Goal: Task Accomplishment & Management: Use online tool/utility

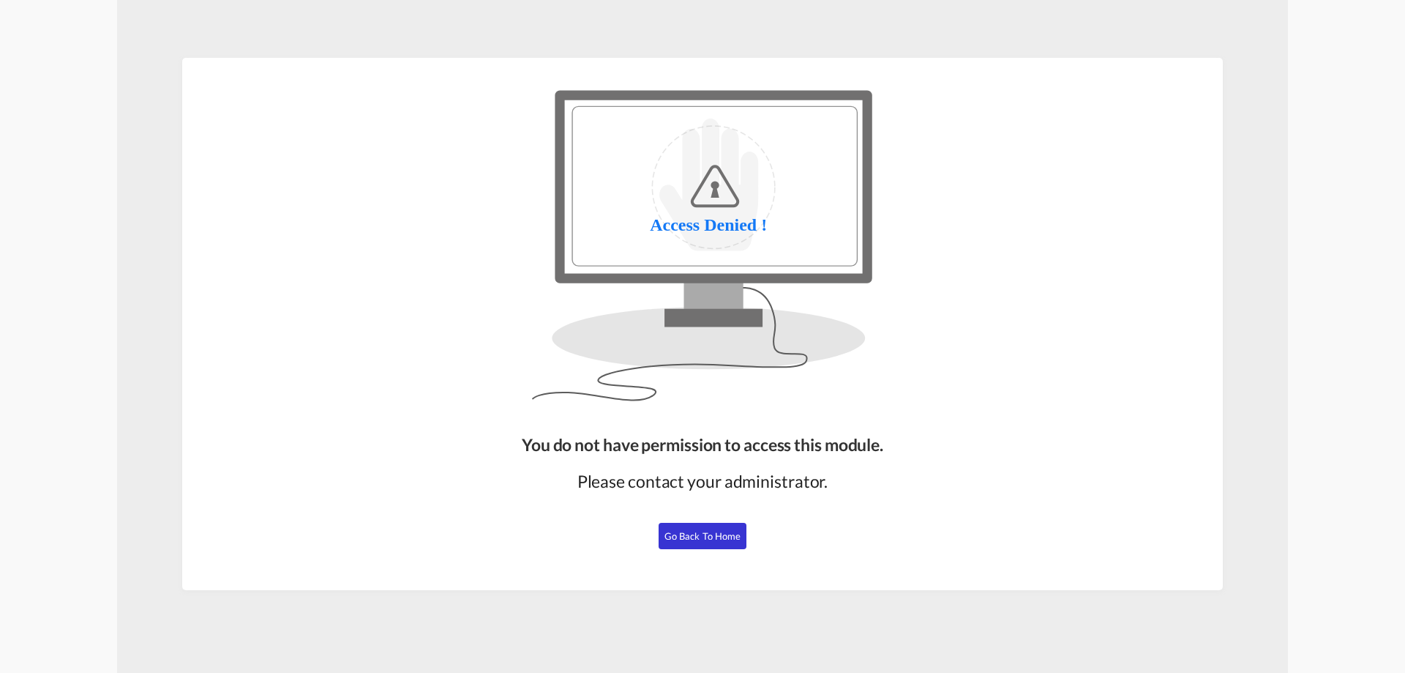
click at [692, 545] on button "Go Back to Home" at bounding box center [703, 536] width 88 height 26
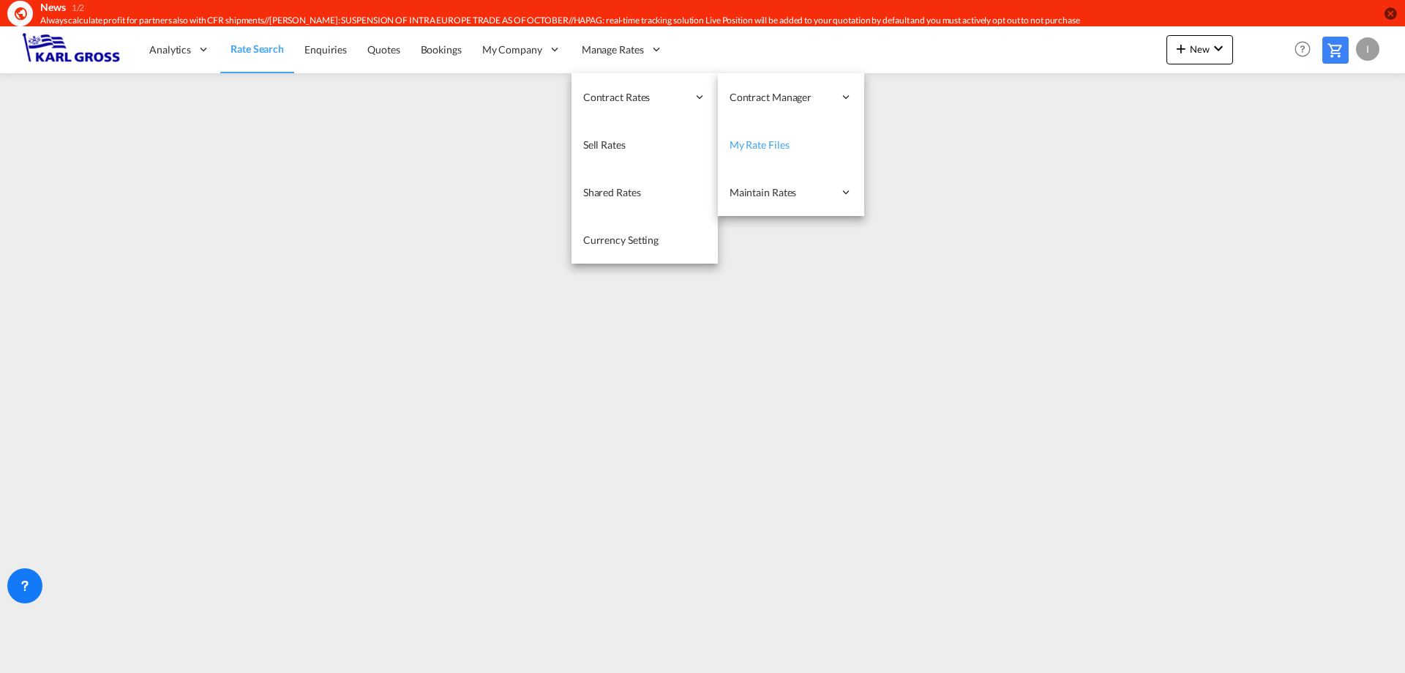
click at [791, 146] on link "My Rate Files" at bounding box center [791, 145] width 146 height 48
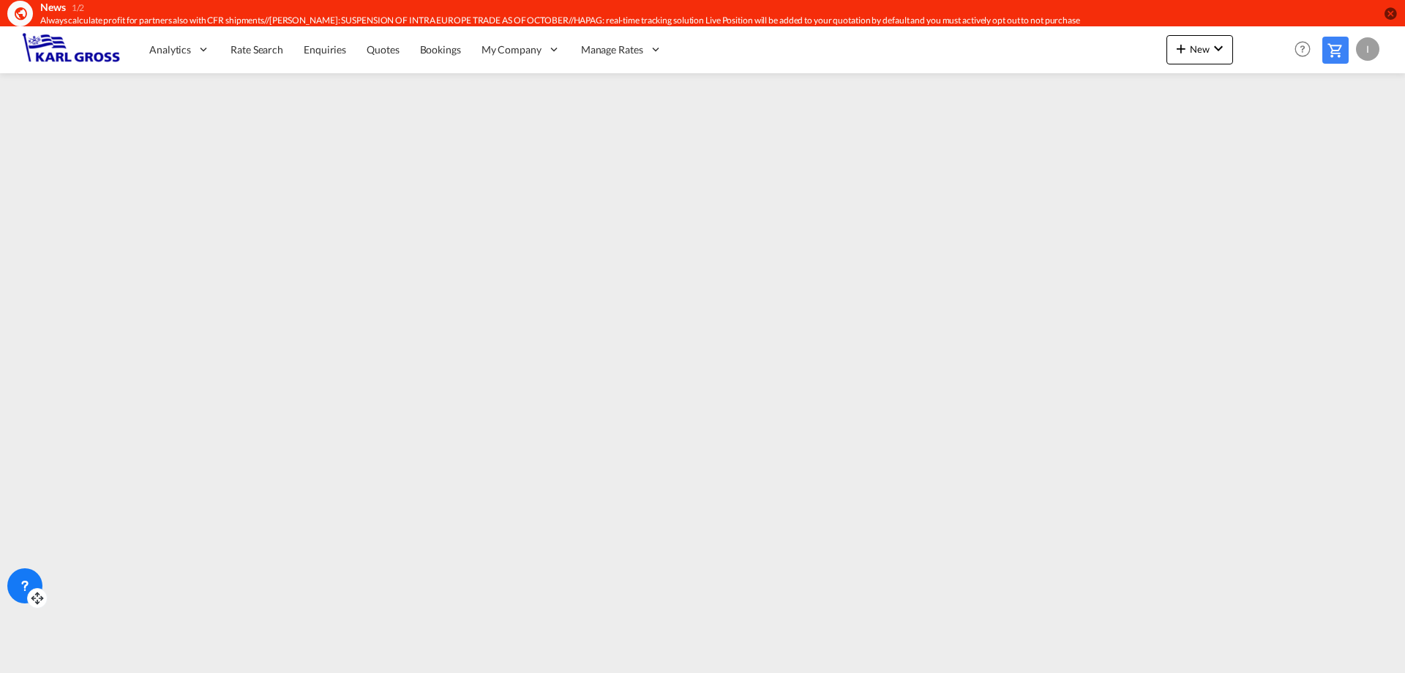
click at [30, 586] on icon at bounding box center [25, 585] width 15 height 15
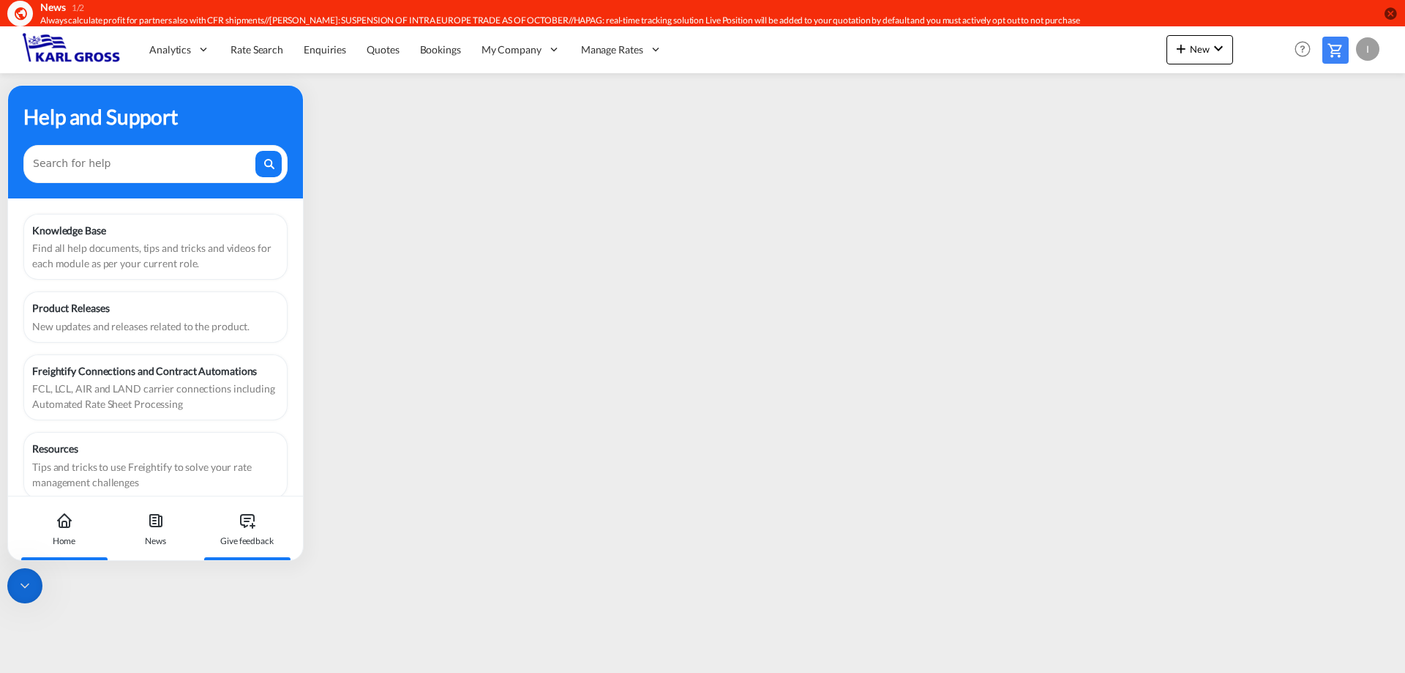
click at [231, 524] on div "Give feedback" at bounding box center [246, 528] width 81 height 64
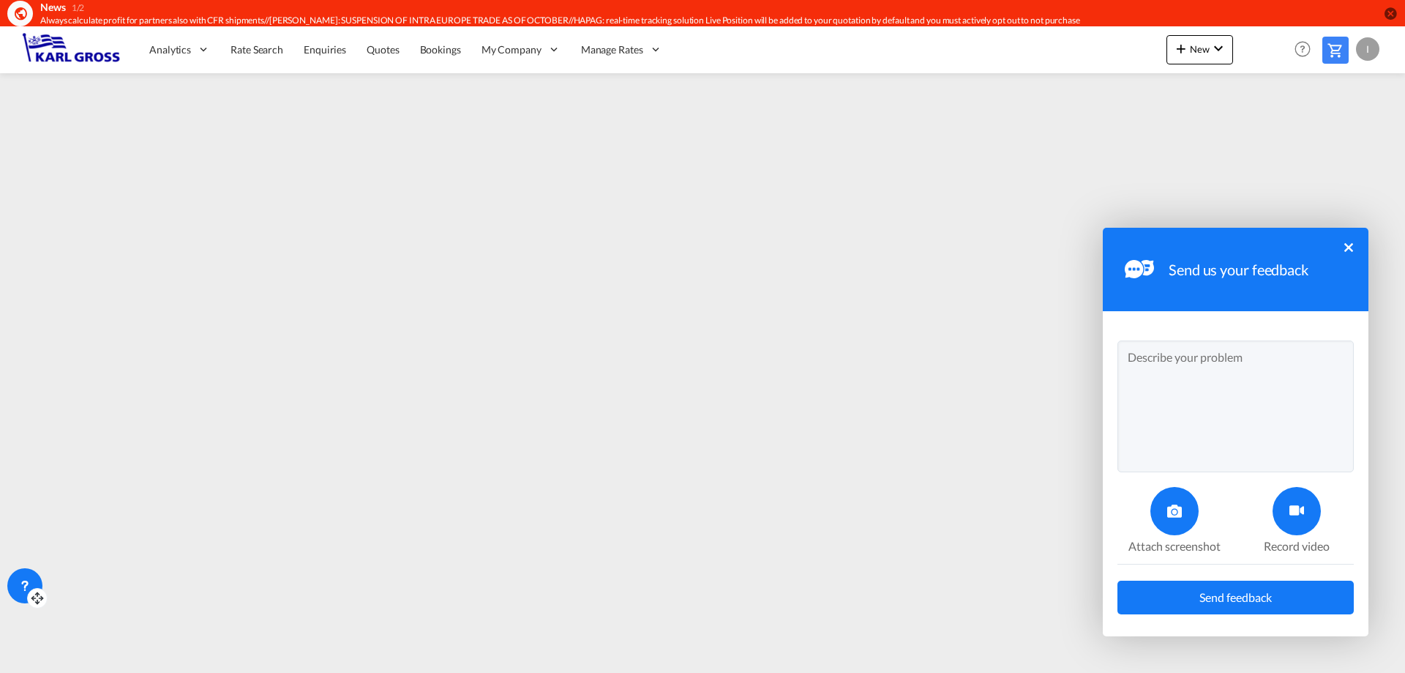
click at [1198, 384] on textarea at bounding box center [1235, 406] width 236 height 132
click at [1192, 364] on textarea at bounding box center [1235, 406] width 236 height 132
type textarea "Dear all, to what extent is it possible to save the layout in the my files tab?…"
click at [1263, 596] on span "Send feedback" at bounding box center [1235, 597] width 72 height 12
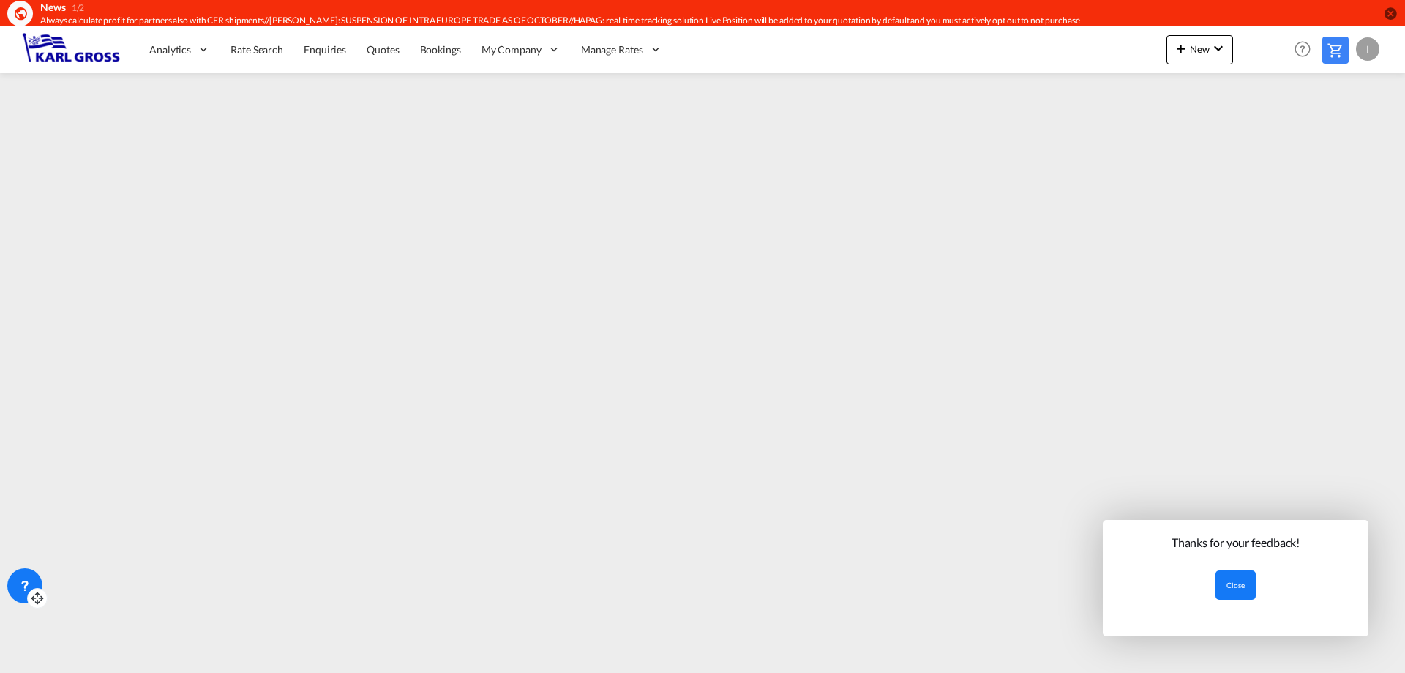
click at [1228, 589] on button "Close" at bounding box center [1236, 584] width 40 height 29
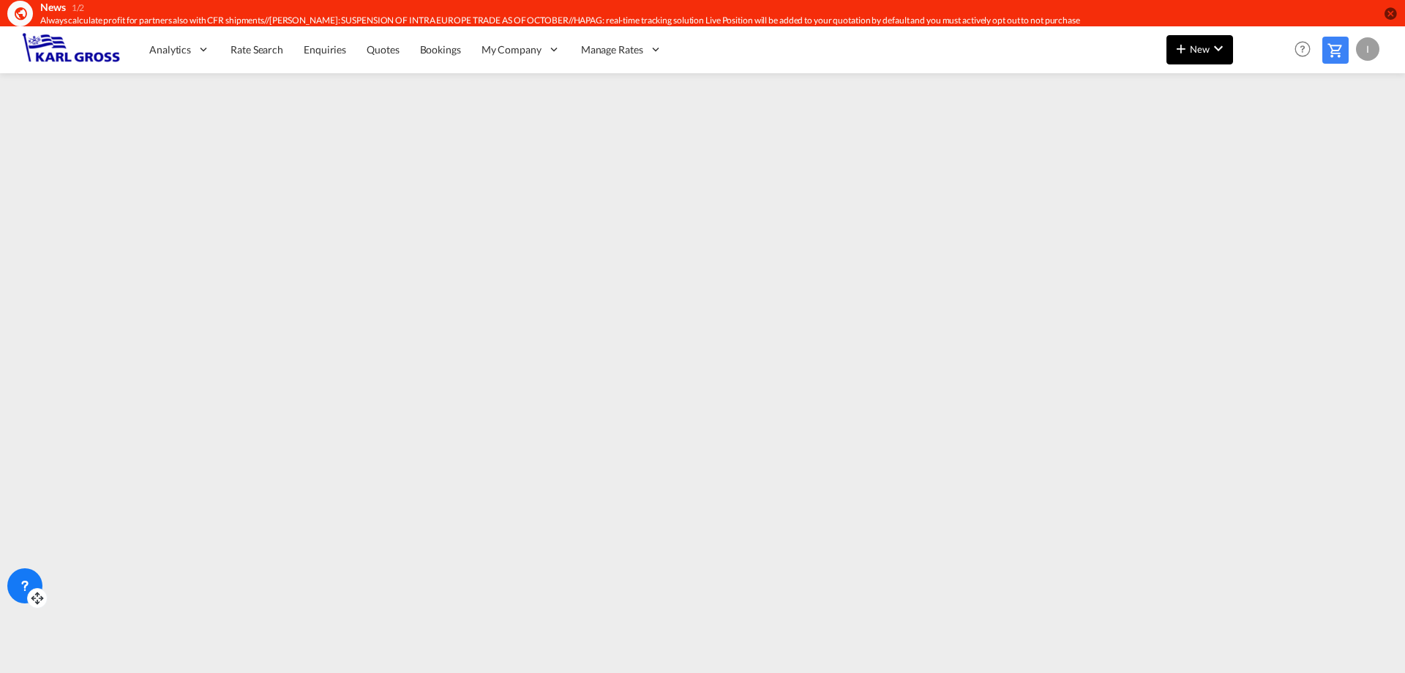
click at [1199, 48] on span "New" at bounding box center [1199, 49] width 55 height 12
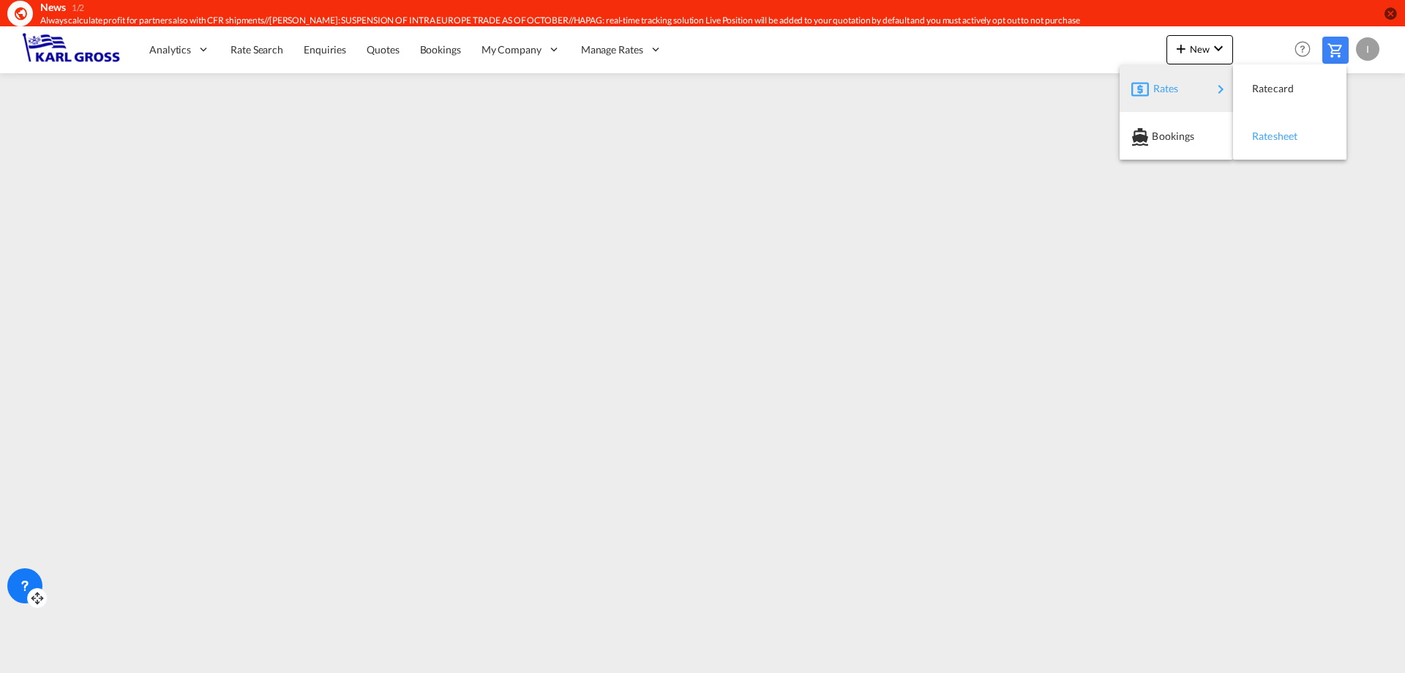
click at [1268, 136] on span "Ratesheet" at bounding box center [1260, 135] width 16 height 29
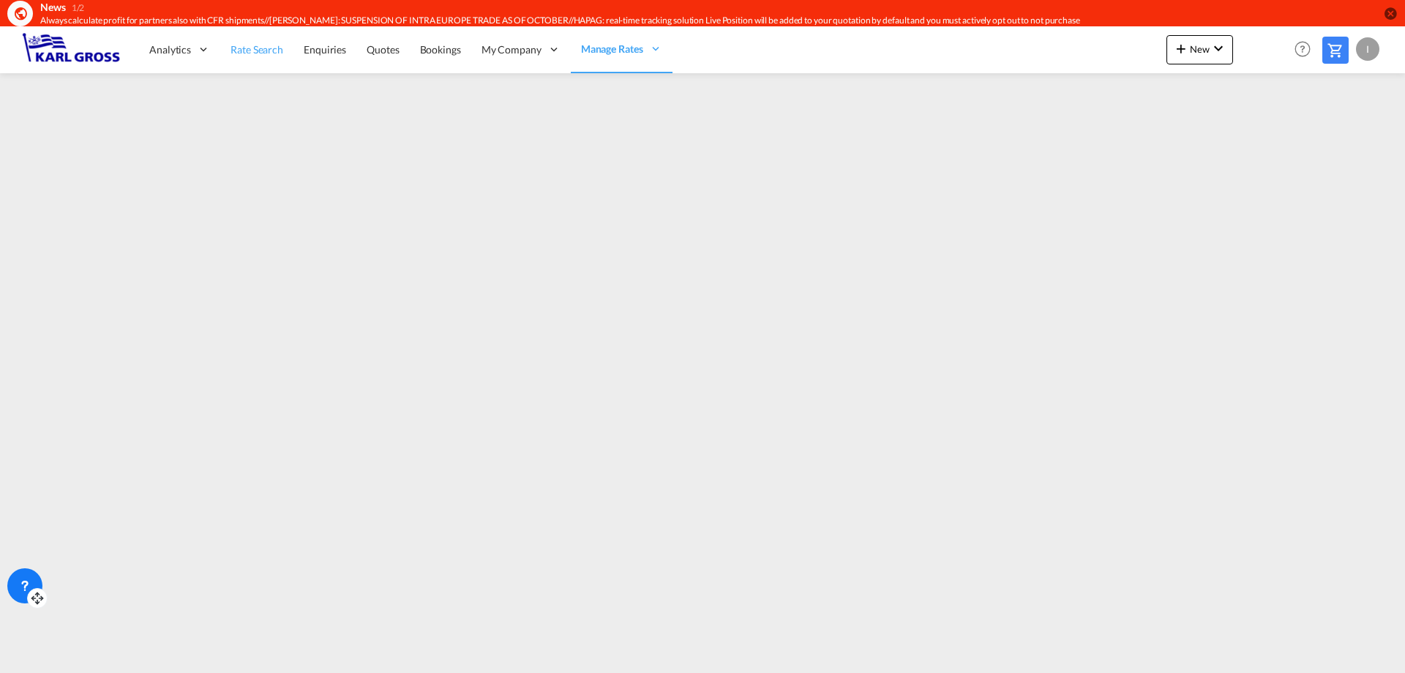
click at [258, 57] on link "Rate Search" at bounding box center [256, 50] width 73 height 48
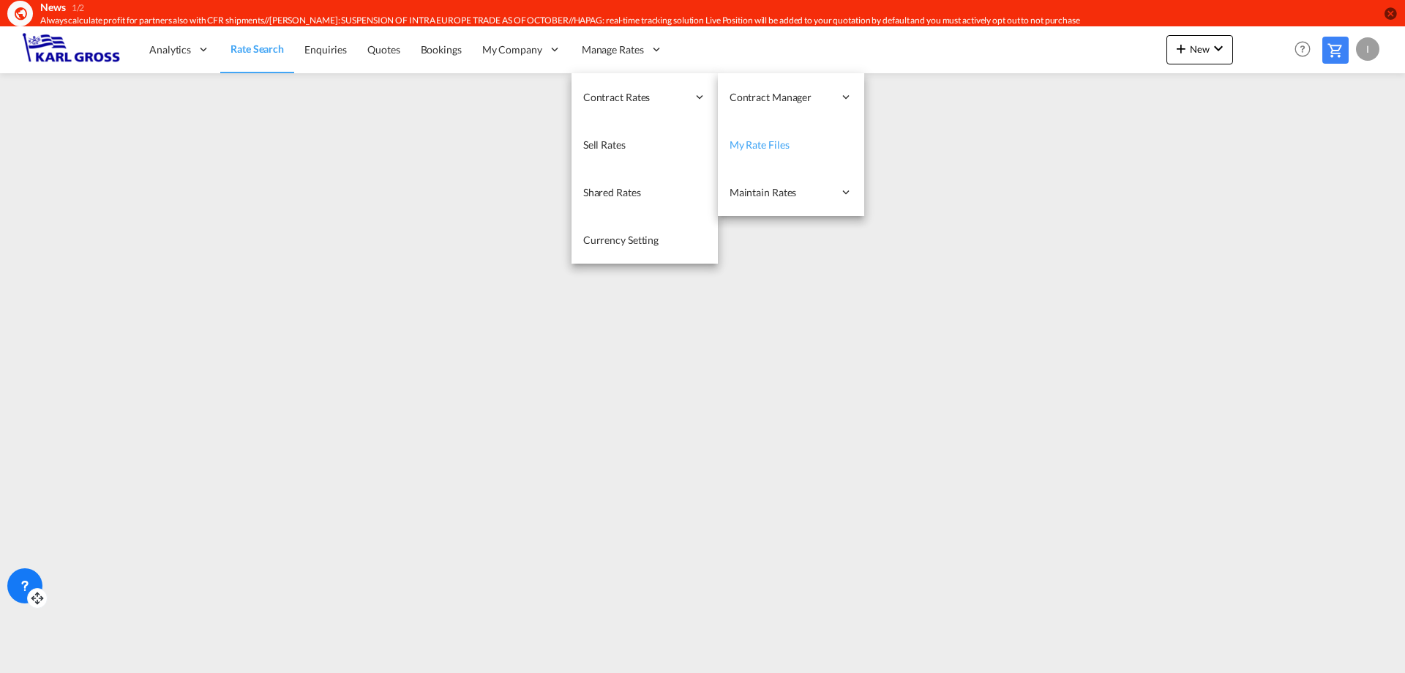
click at [805, 146] on link "My Rate Files" at bounding box center [791, 145] width 146 height 48
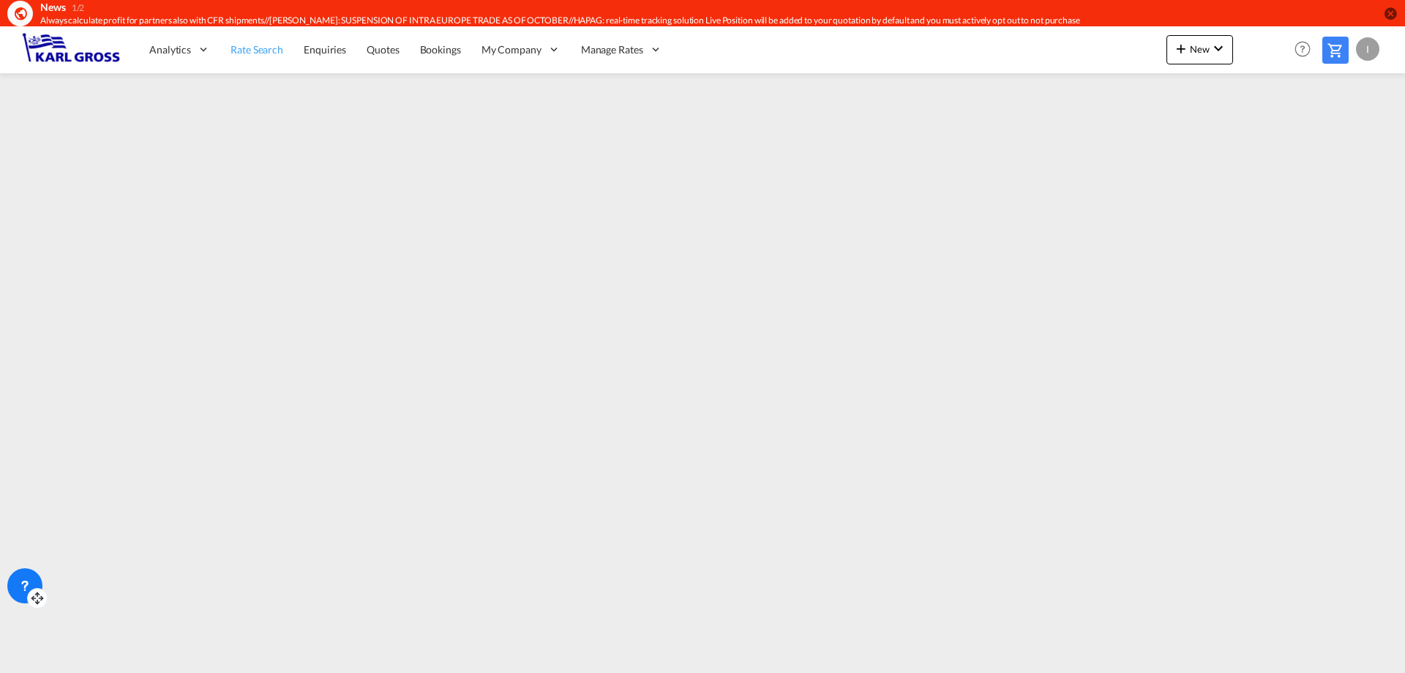
click at [247, 53] on span "Rate Search" at bounding box center [257, 49] width 53 height 12
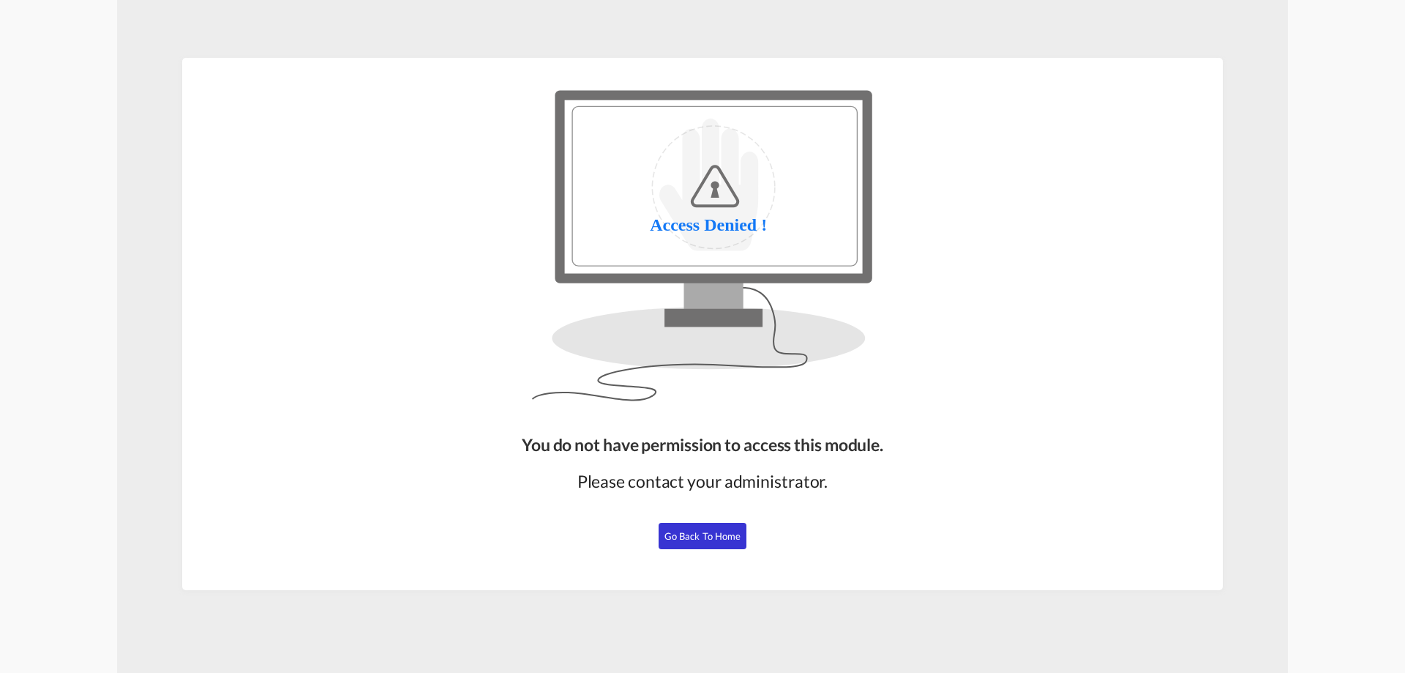
drag, startPoint x: 707, startPoint y: 525, endPoint x: 709, endPoint y: 510, distance: 15.5
click at [706, 525] on button "Go Back to Home" at bounding box center [703, 536] width 88 height 26
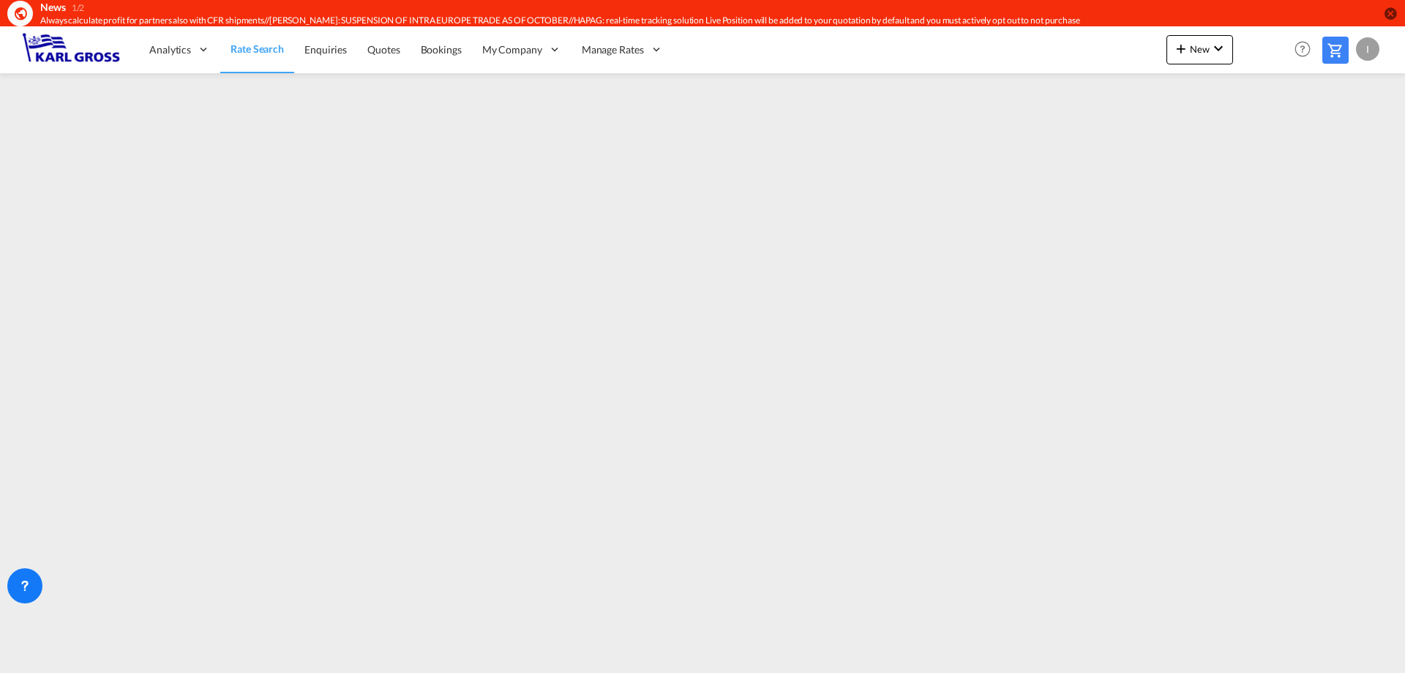
click at [1368, 53] on div "I" at bounding box center [1367, 48] width 23 height 23
click at [1350, 145] on button "Logout" at bounding box center [1350, 138] width 95 height 29
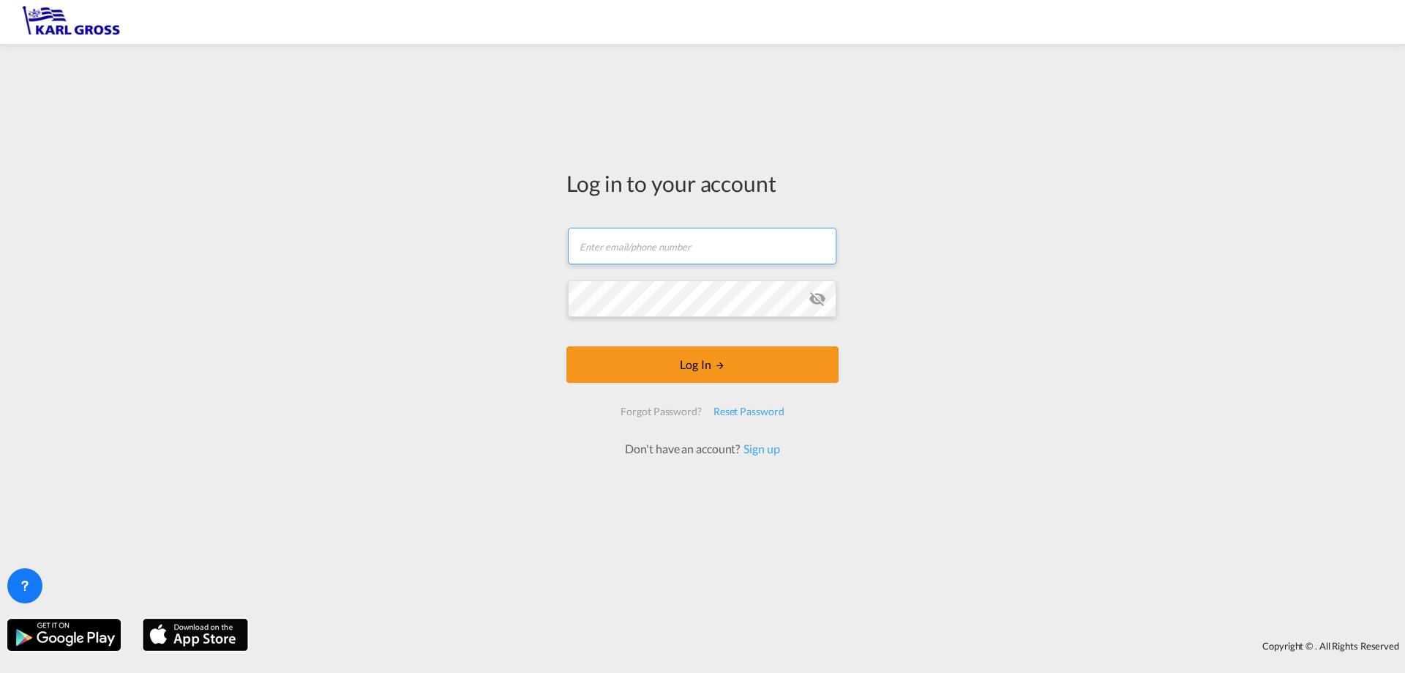
type input "[EMAIL_ADDRESS][DOMAIN_NAME]"
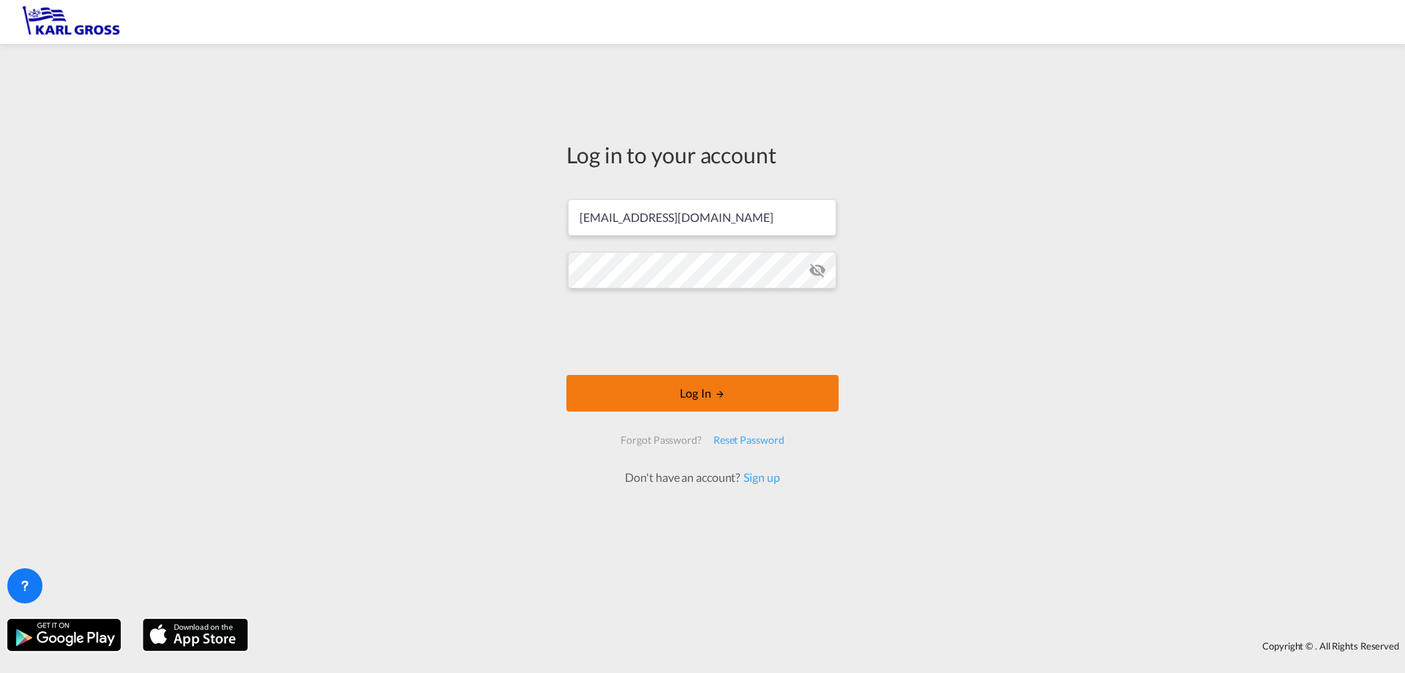
click at [723, 390] on md-icon "LOGIN" at bounding box center [720, 394] width 10 height 10
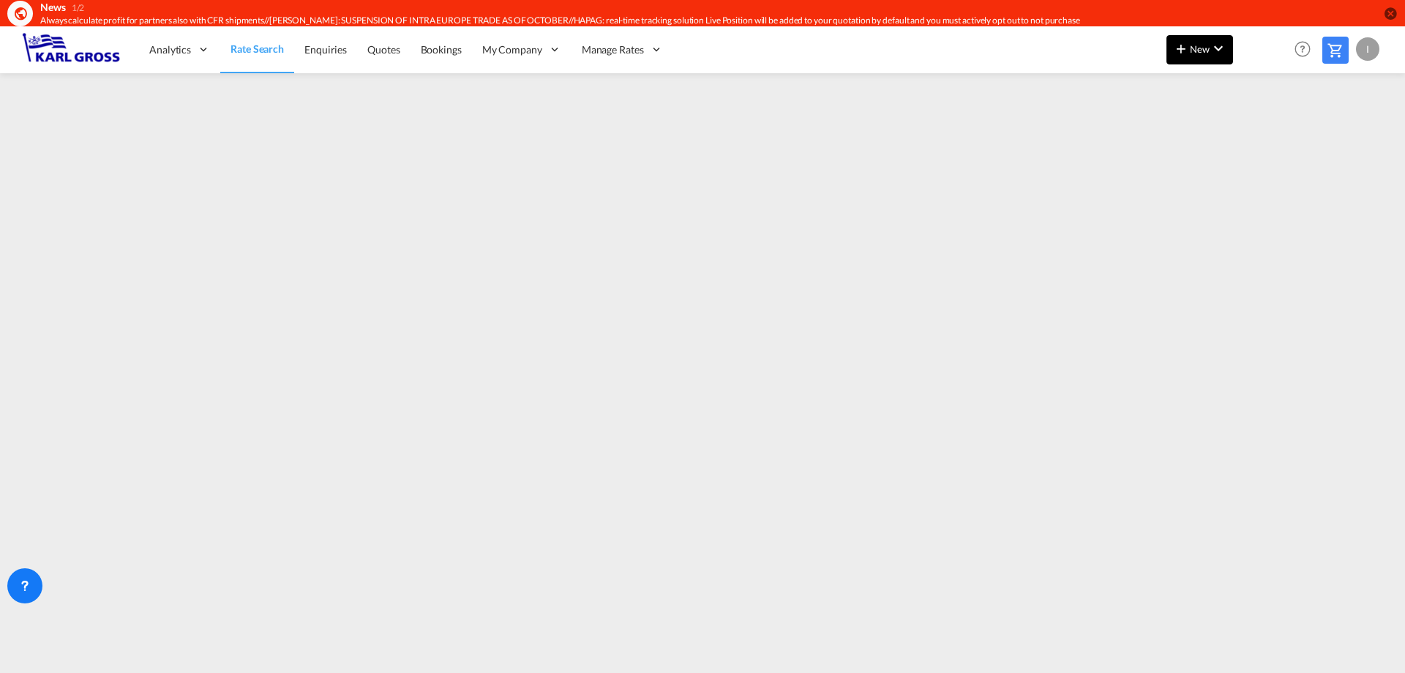
click at [1194, 50] on span "New" at bounding box center [1199, 49] width 55 height 12
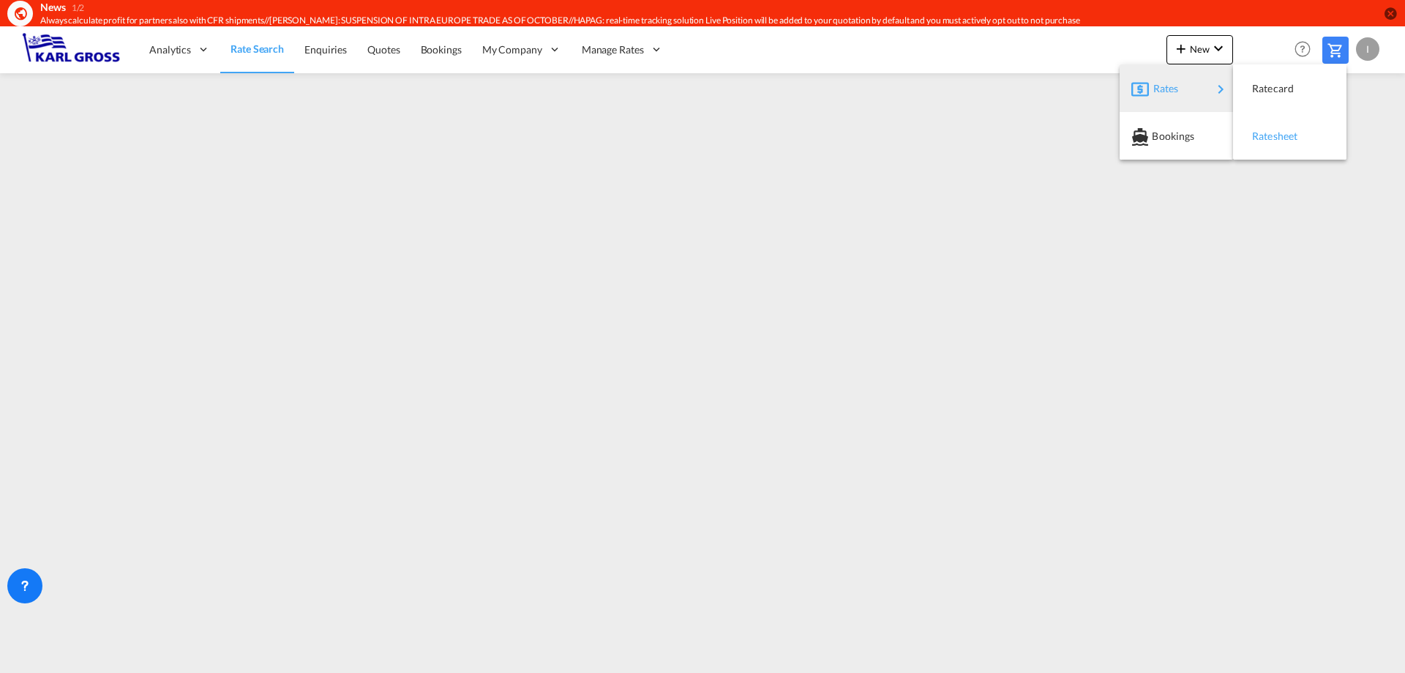
click at [1281, 143] on div "Ratesheet" at bounding box center [1279, 136] width 54 height 37
click at [266, 53] on span "Rate Search" at bounding box center [257, 49] width 53 height 12
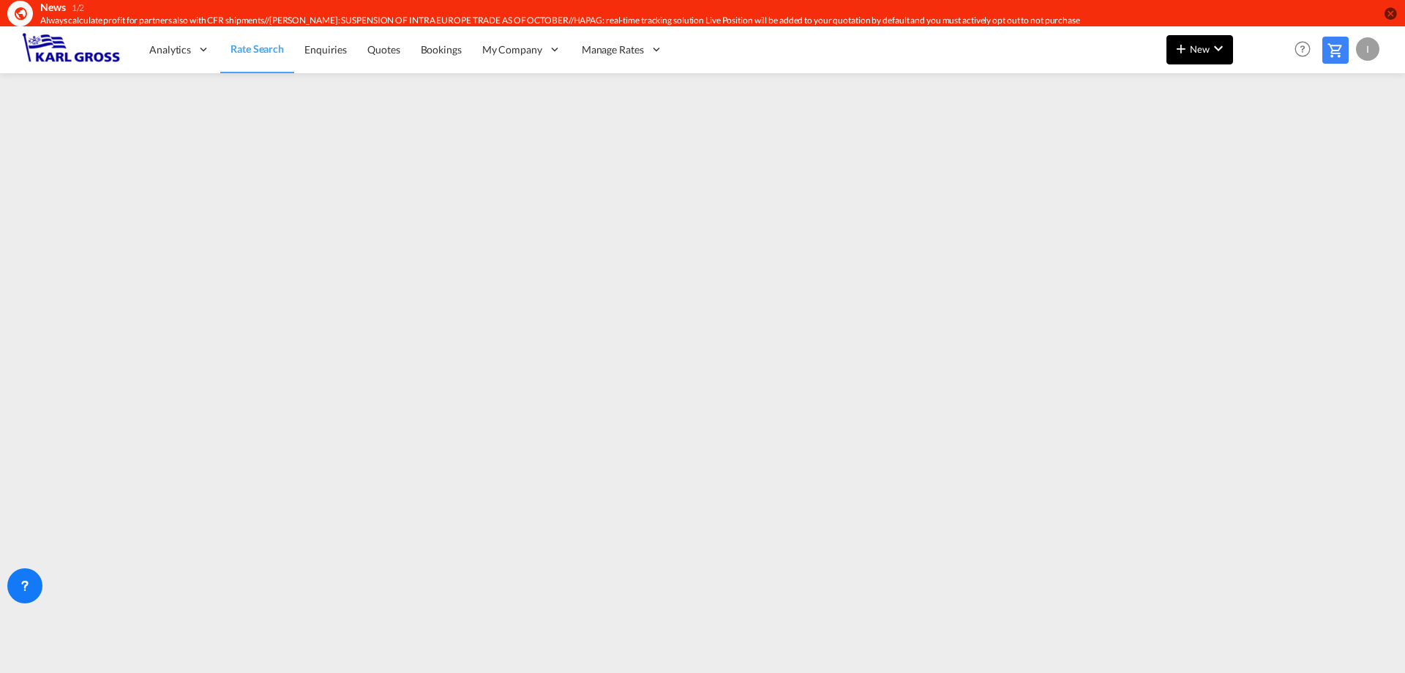
click at [1217, 50] on md-icon "icon-chevron-down" at bounding box center [1219, 49] width 18 height 18
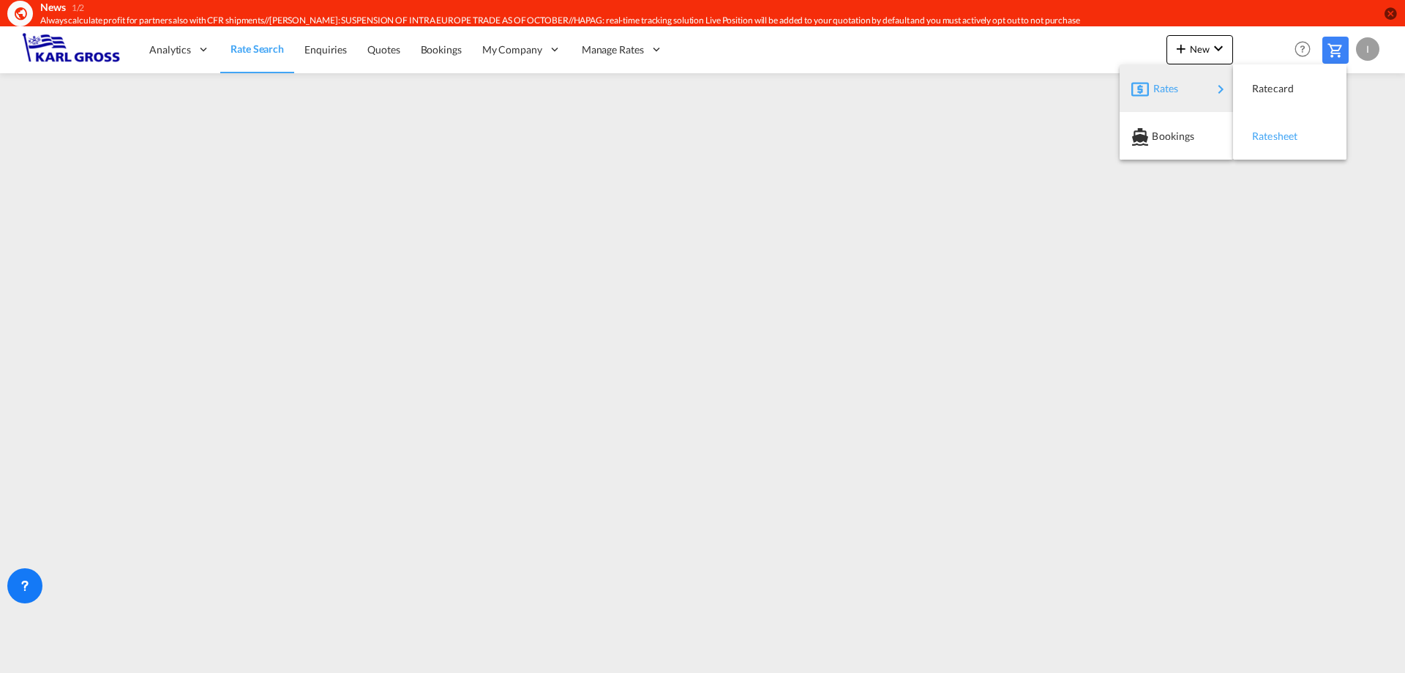
click at [1268, 132] on span "Ratesheet" at bounding box center [1260, 135] width 16 height 29
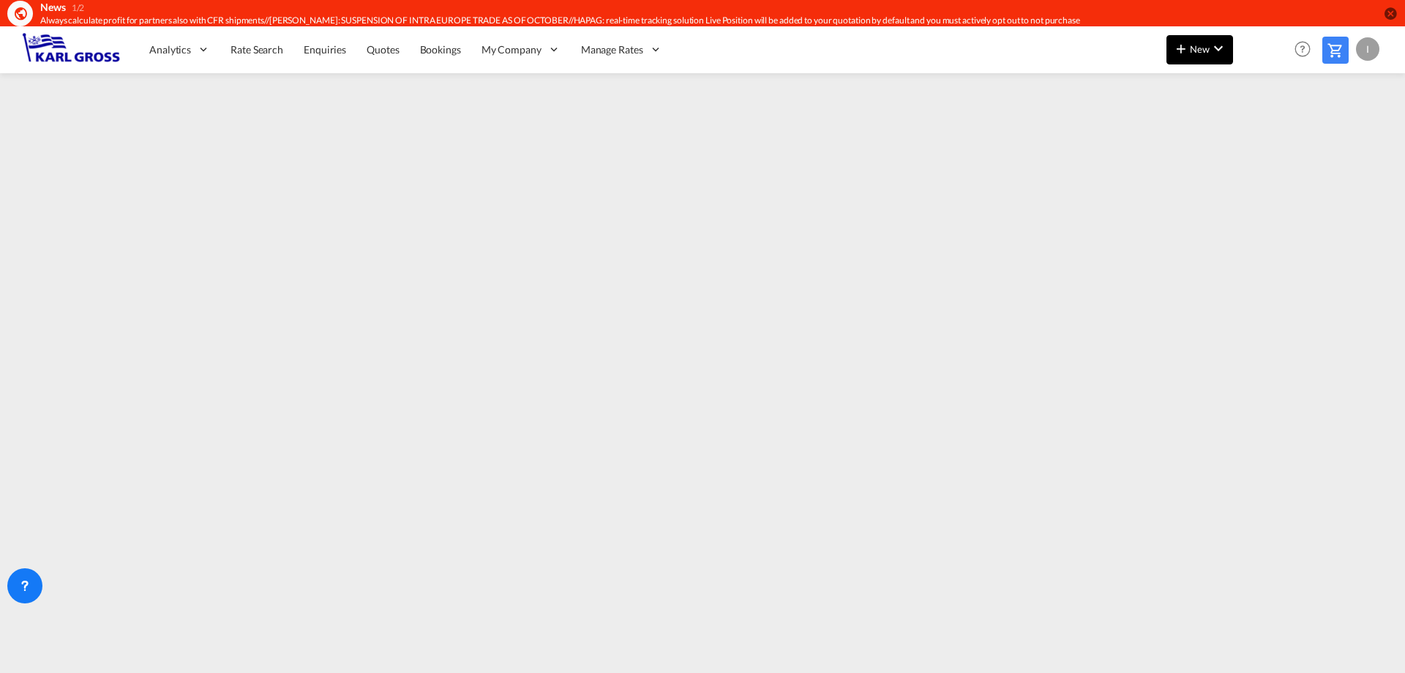
click at [1195, 53] on span "New" at bounding box center [1199, 49] width 55 height 12
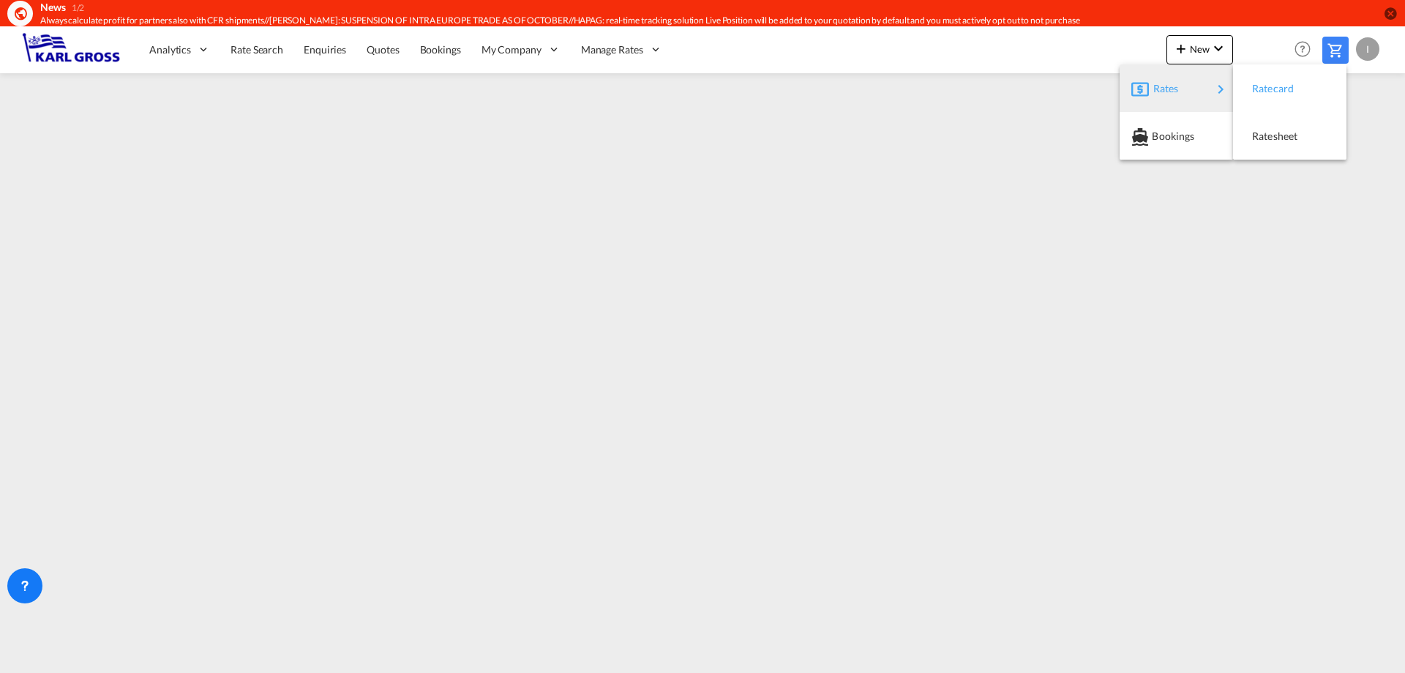
click at [1268, 92] on span "Ratecard" at bounding box center [1260, 88] width 16 height 29
